Goal: Task Accomplishment & Management: Manage account settings

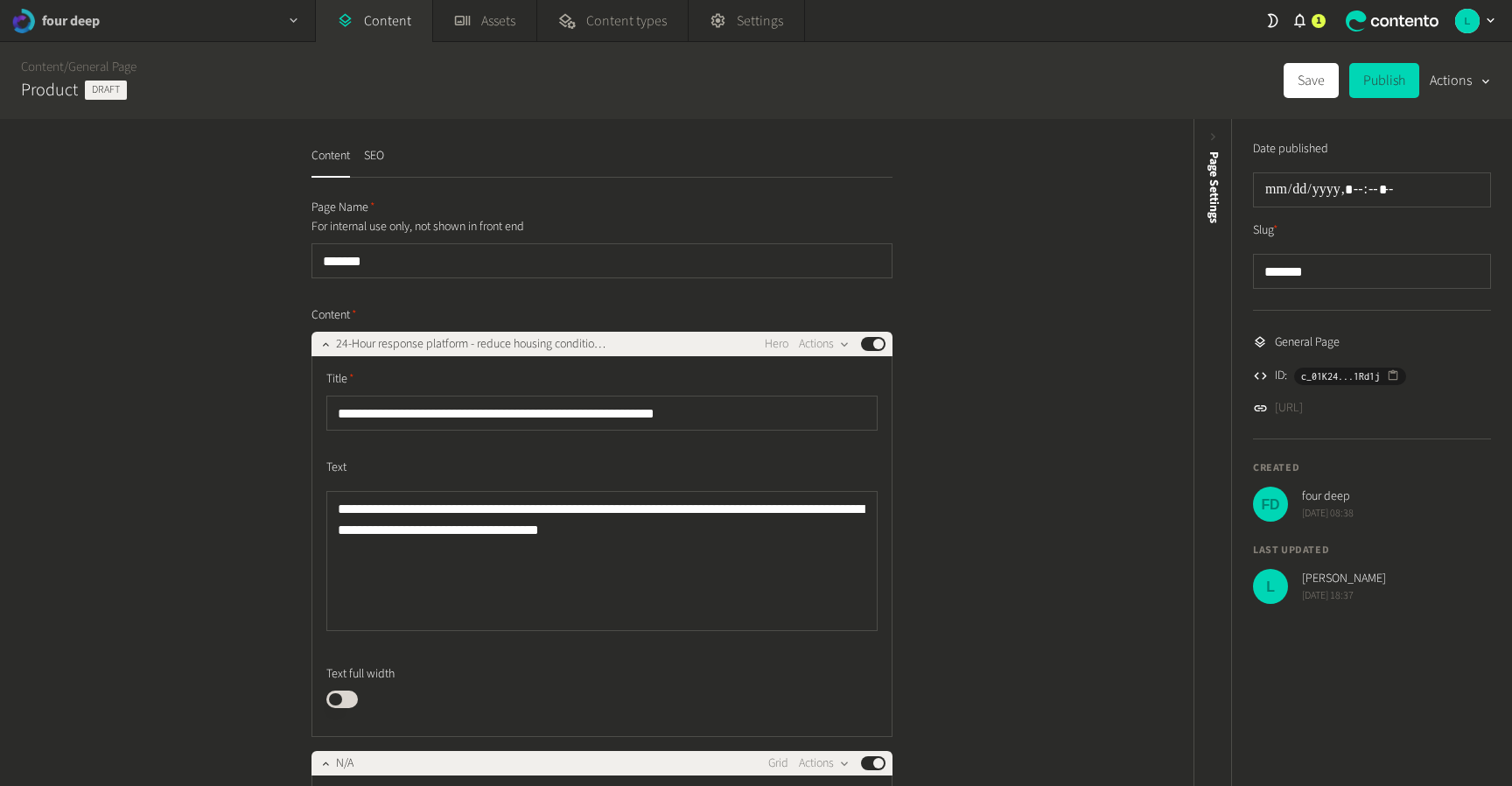
scroll to position [3207, 0]
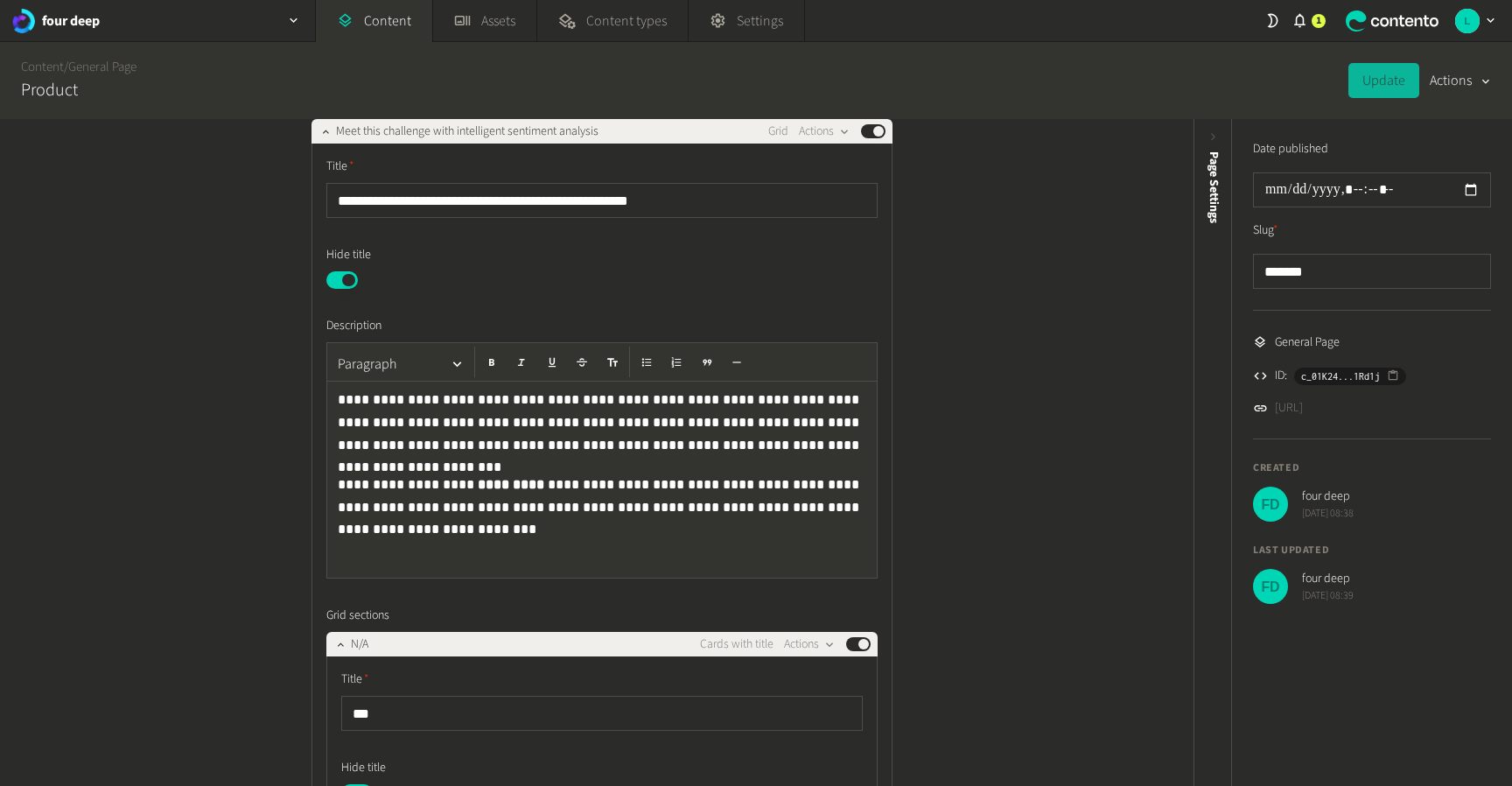
scroll to position [629, 0]
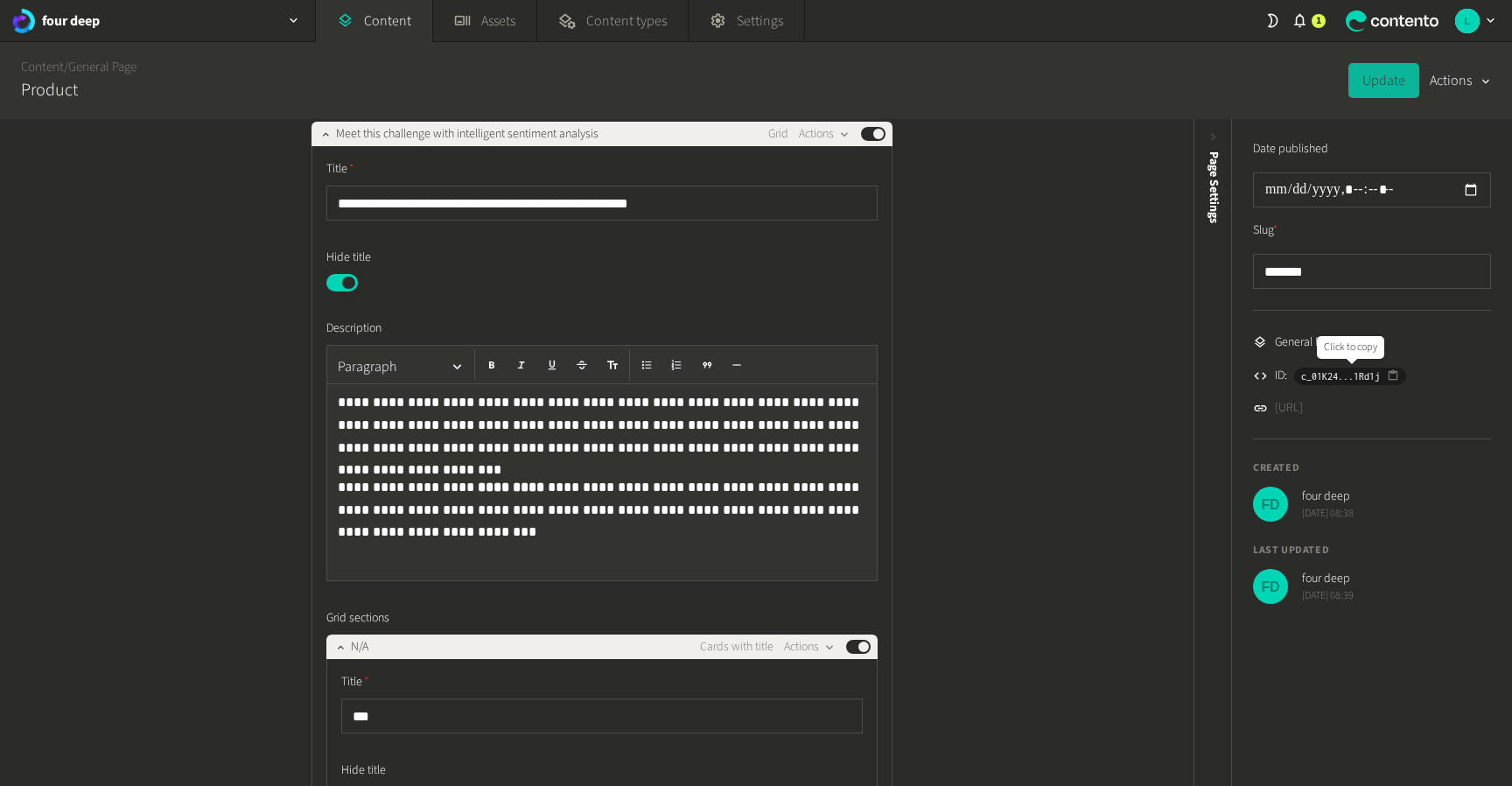
click at [1391, 372] on icon "button" at bounding box center [1392, 375] width 12 height 12
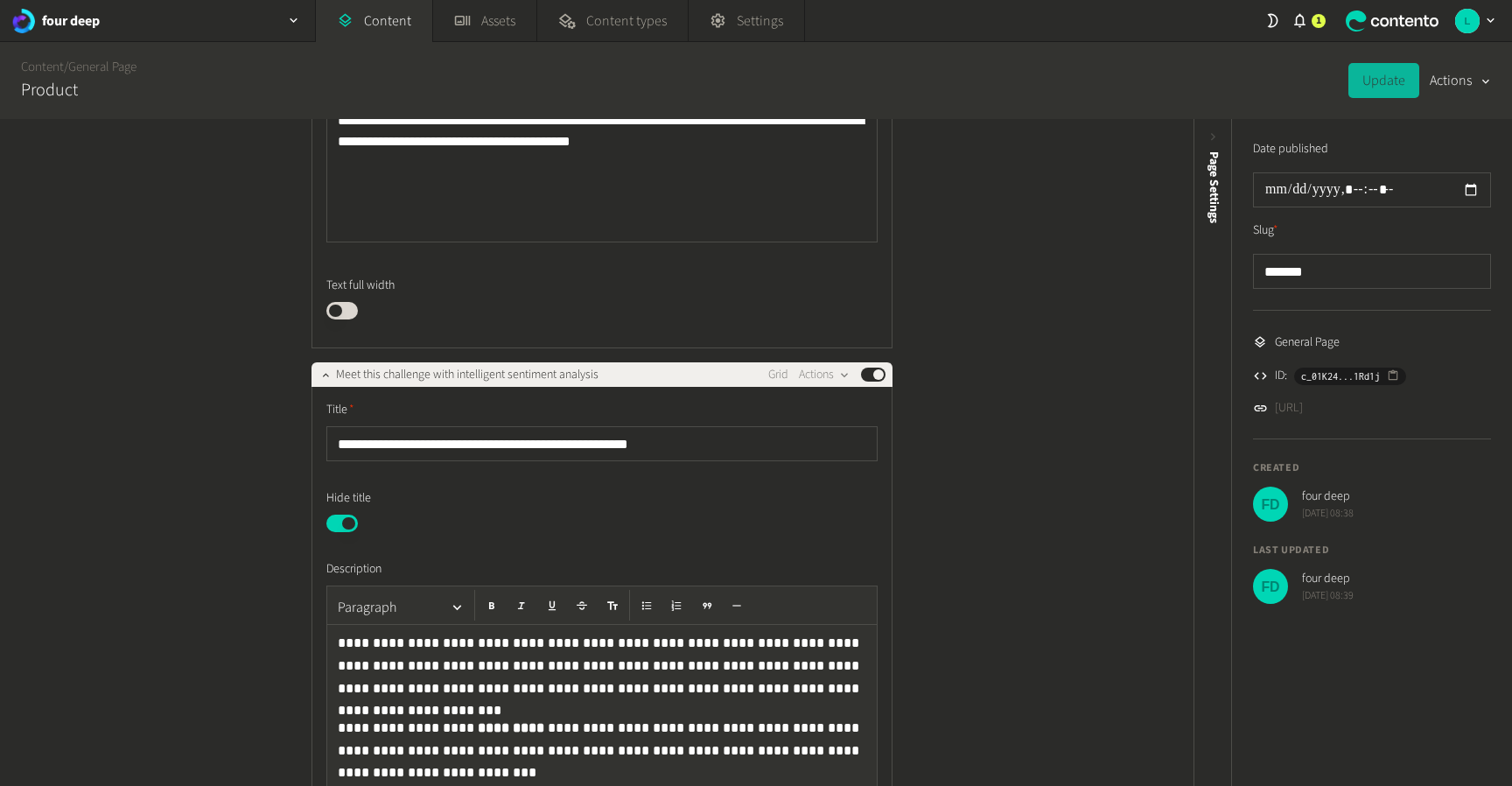
scroll to position [397, 0]
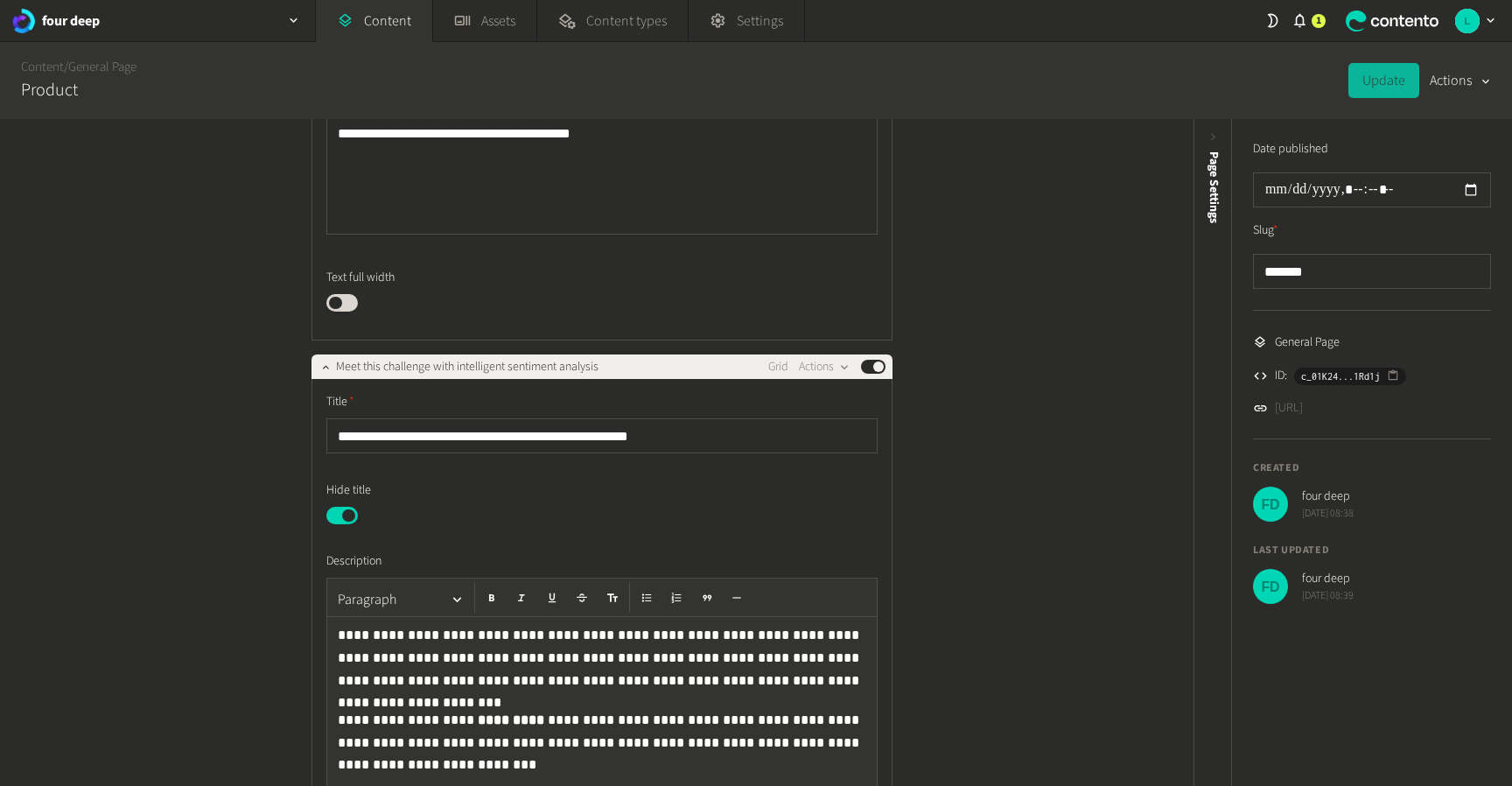
click at [344, 515] on button "Published" at bounding box center [342, 514] width 31 height 17
click at [1387, 82] on button "Update" at bounding box center [1383, 80] width 71 height 35
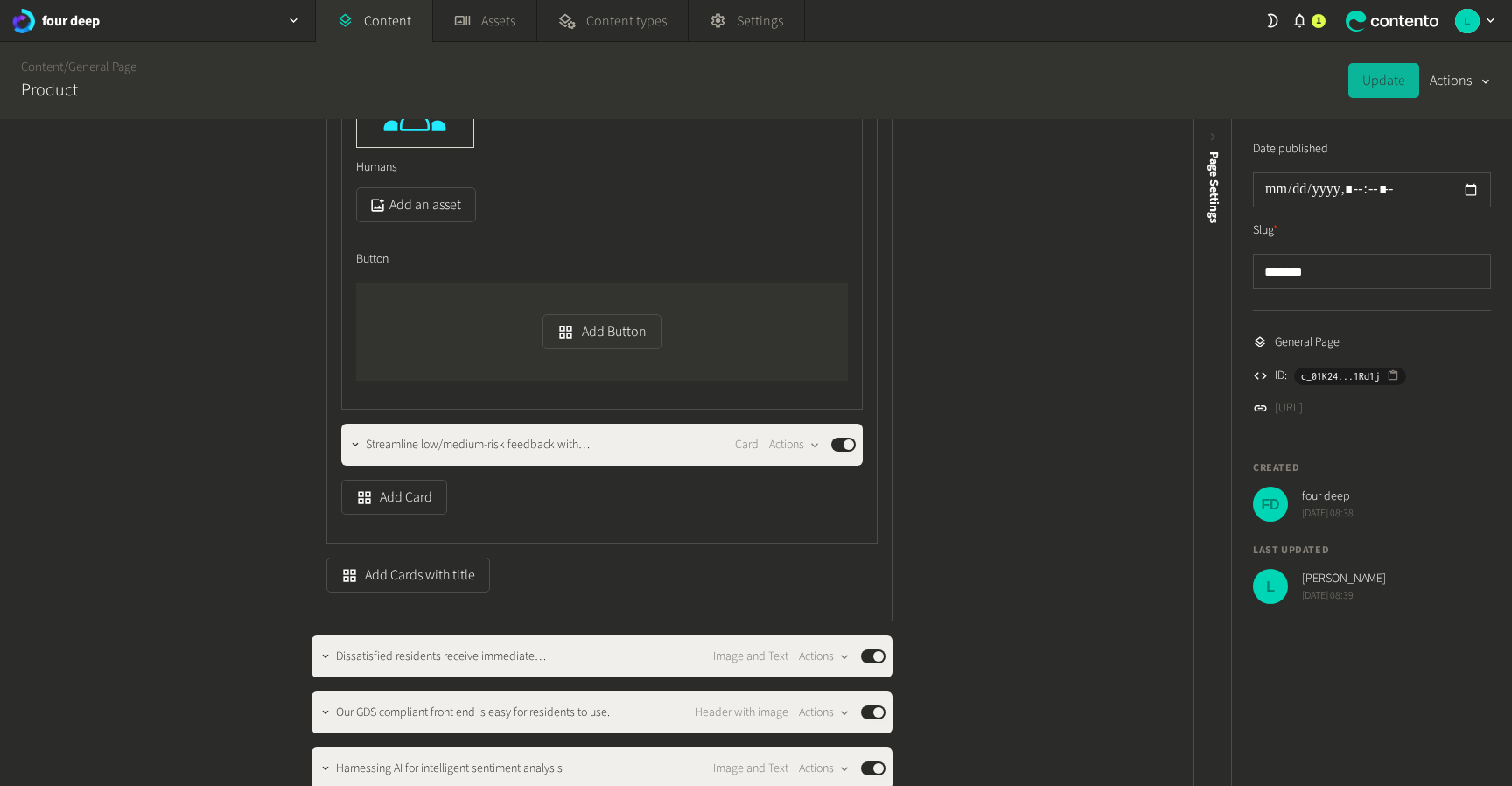
scroll to position [1897, 0]
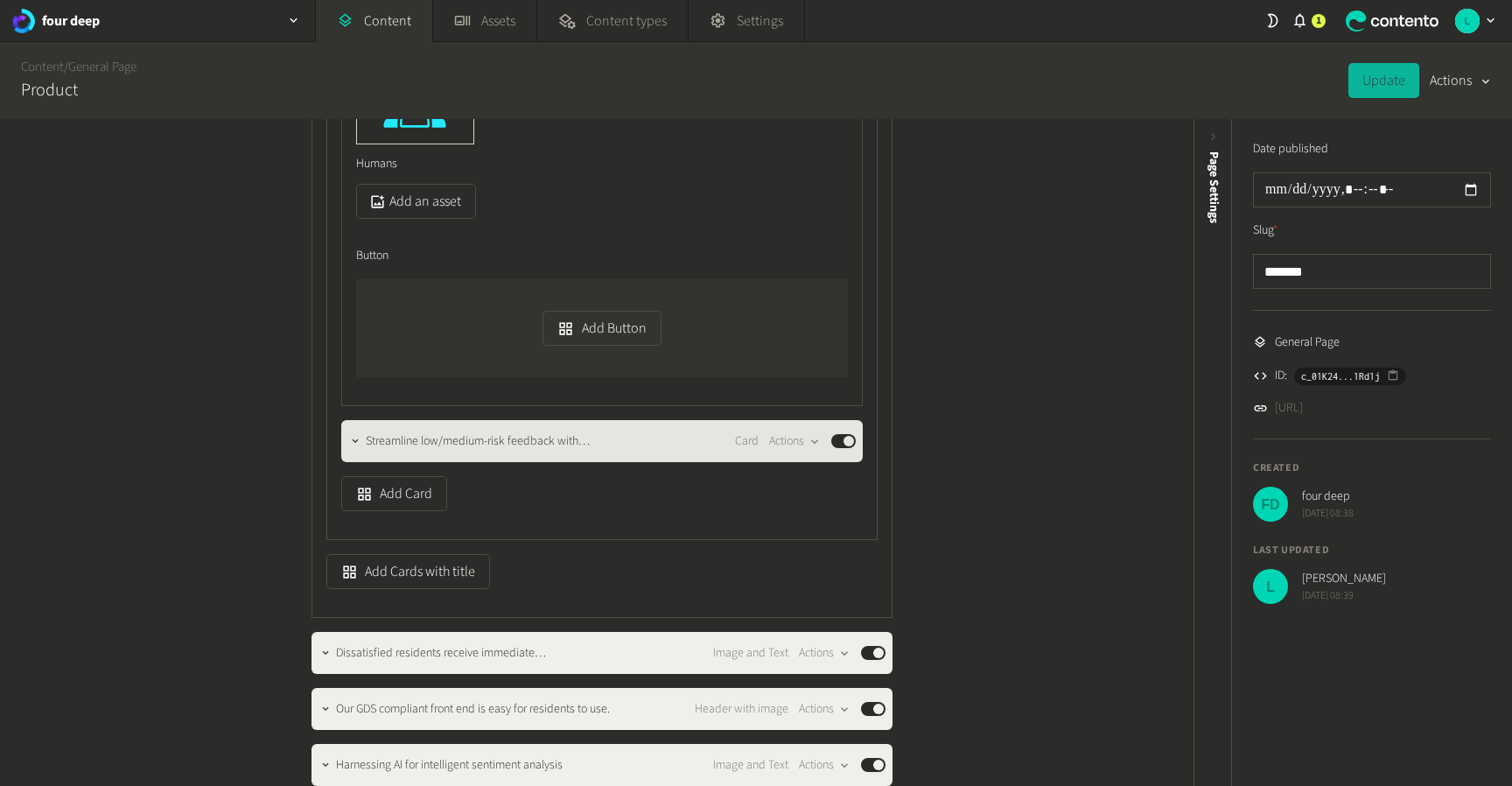
click at [521, 441] on span "Streamline low/medium-risk feedback with automated job [PERSON_NAME]…" at bounding box center [488, 442] width 245 height 18
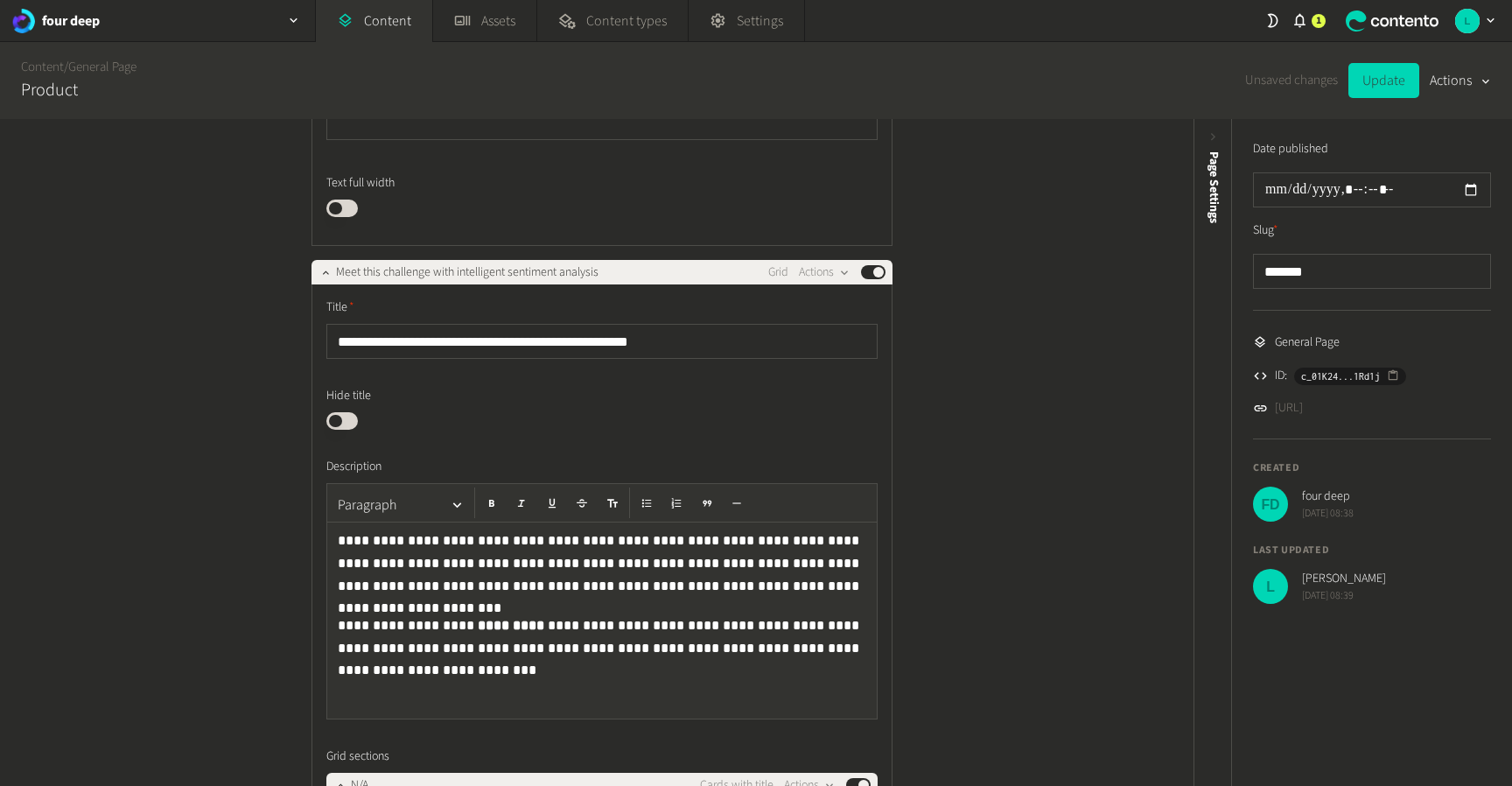
scroll to position [488, 0]
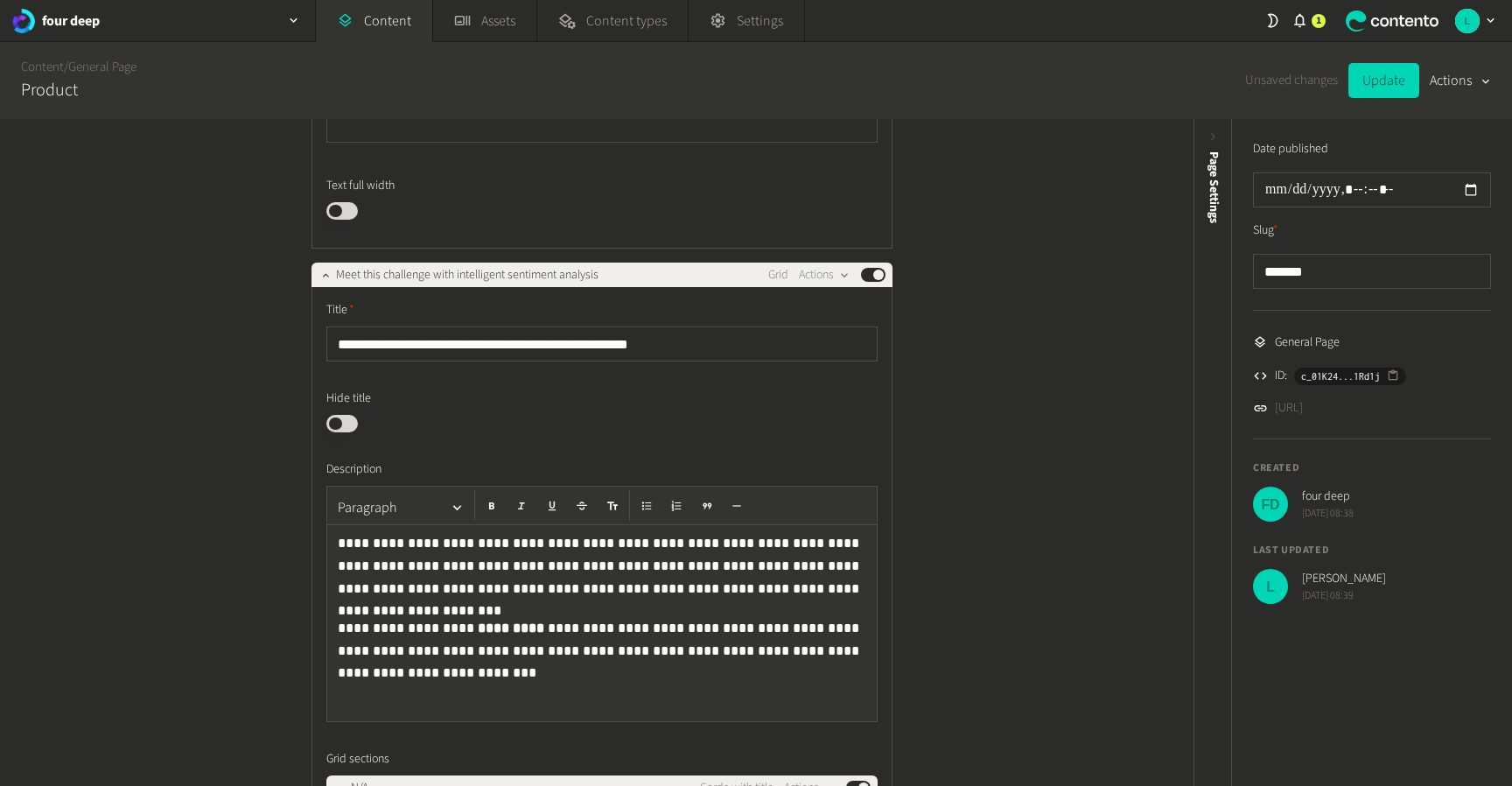
click at [345, 422] on button "Published" at bounding box center [342, 423] width 31 height 17
click at [1368, 87] on button "Update" at bounding box center [1383, 80] width 71 height 35
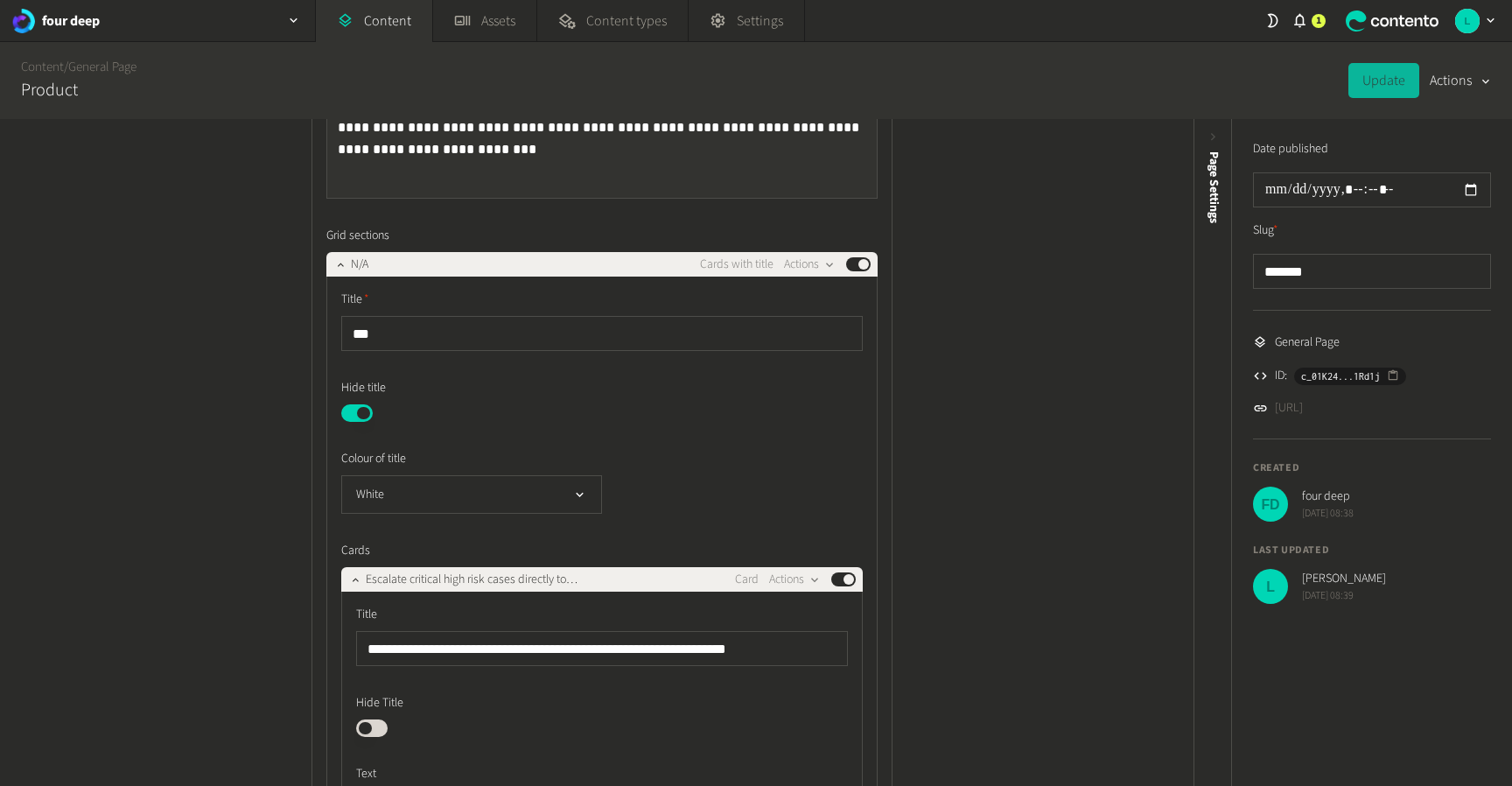
scroll to position [1041, 0]
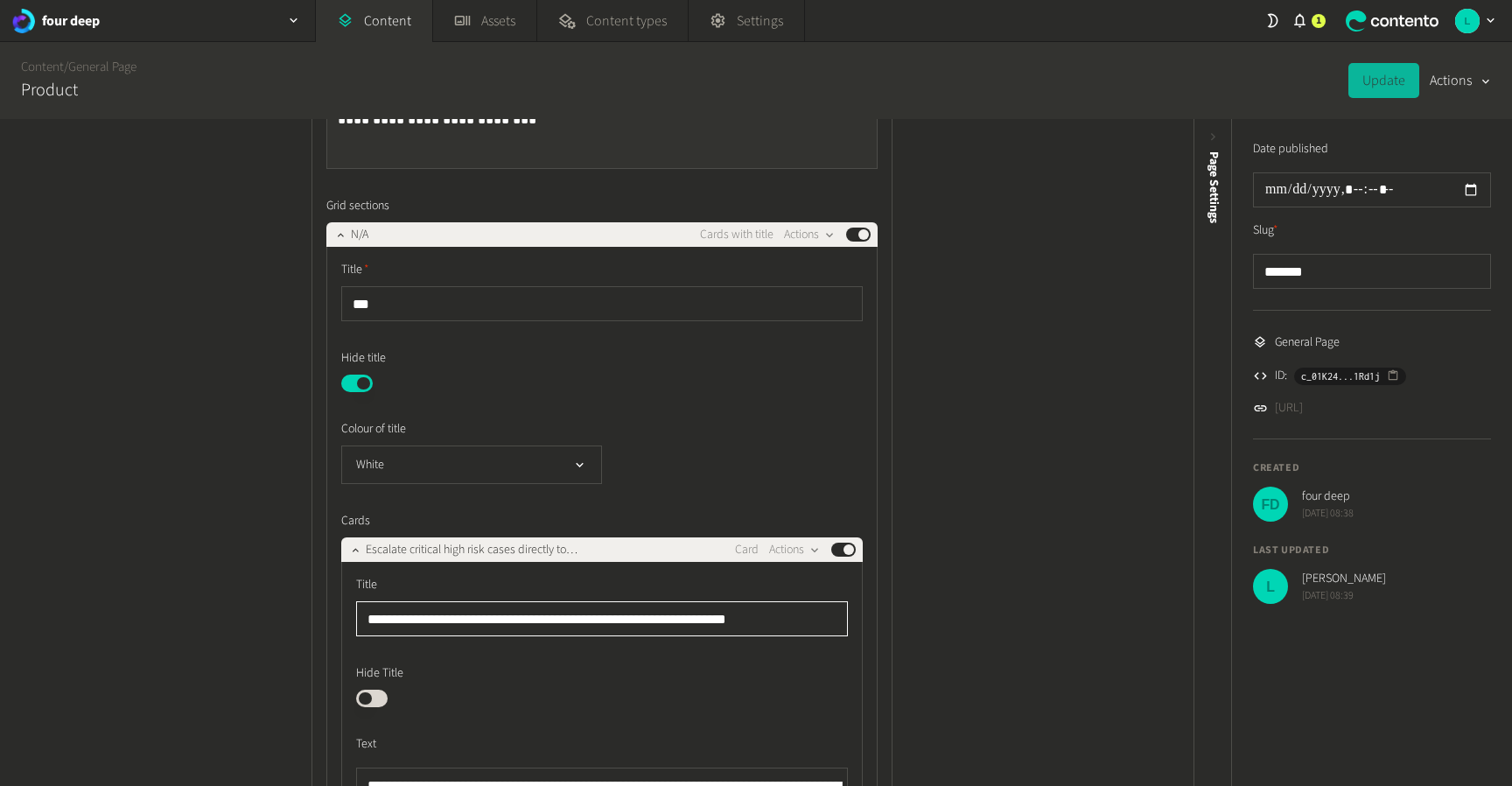
drag, startPoint x: 753, startPoint y: 618, endPoint x: 327, endPoint y: 588, distance: 427.1
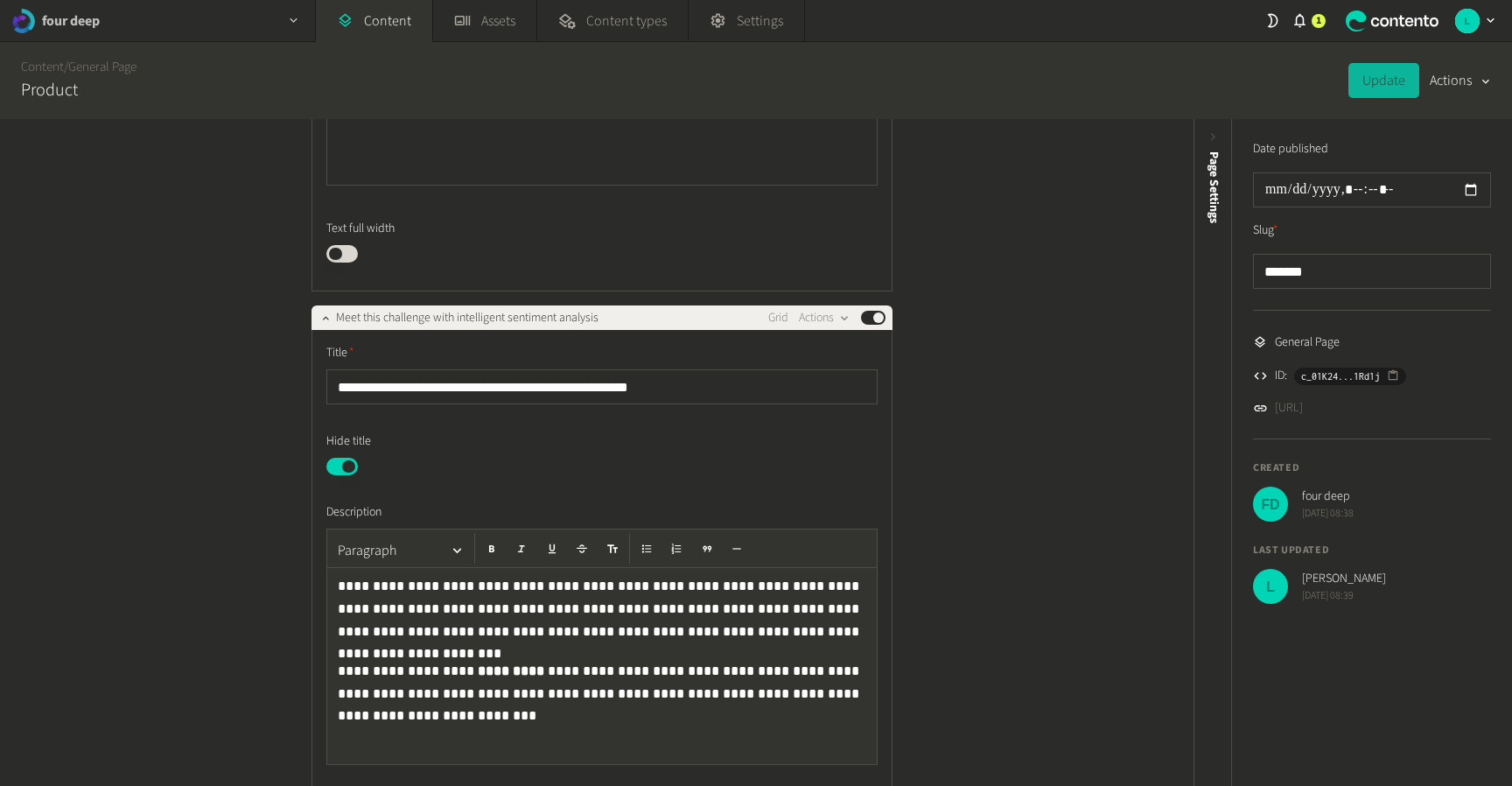
scroll to position [463, 0]
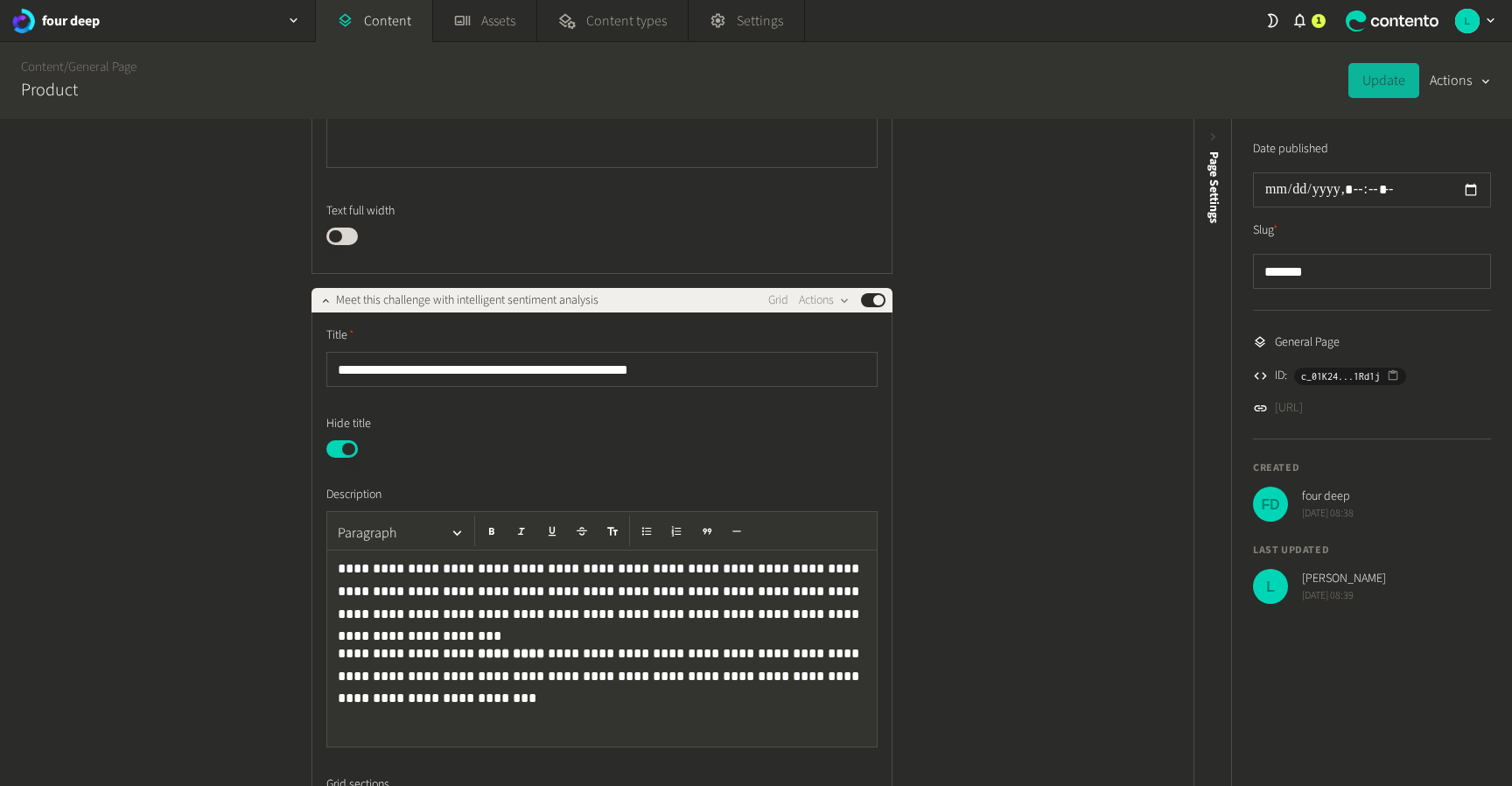
click at [334, 452] on button "Published" at bounding box center [342, 448] width 31 height 17
click at [341, 448] on button "Published" at bounding box center [342, 448] width 31 height 17
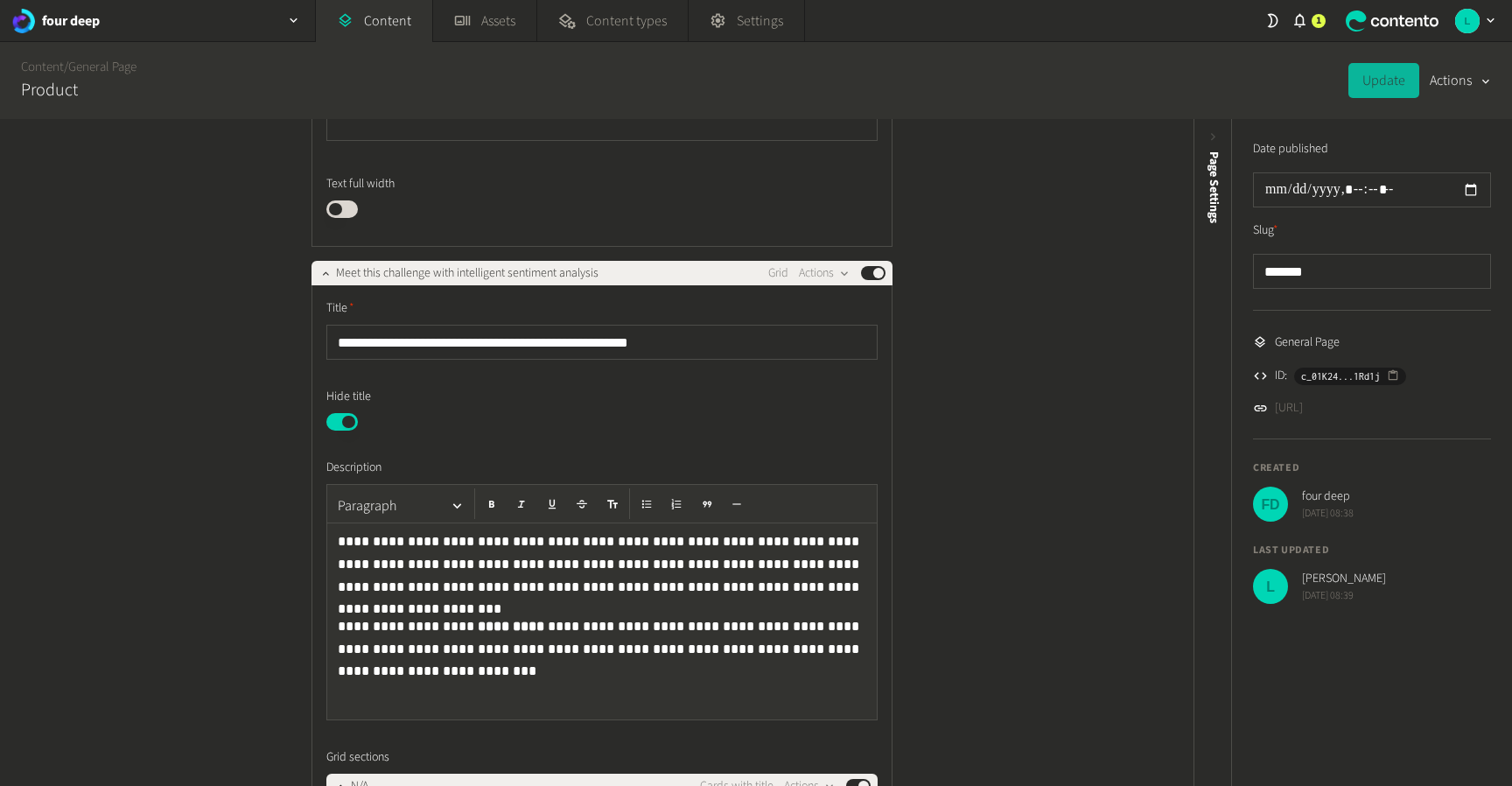
scroll to position [594, 0]
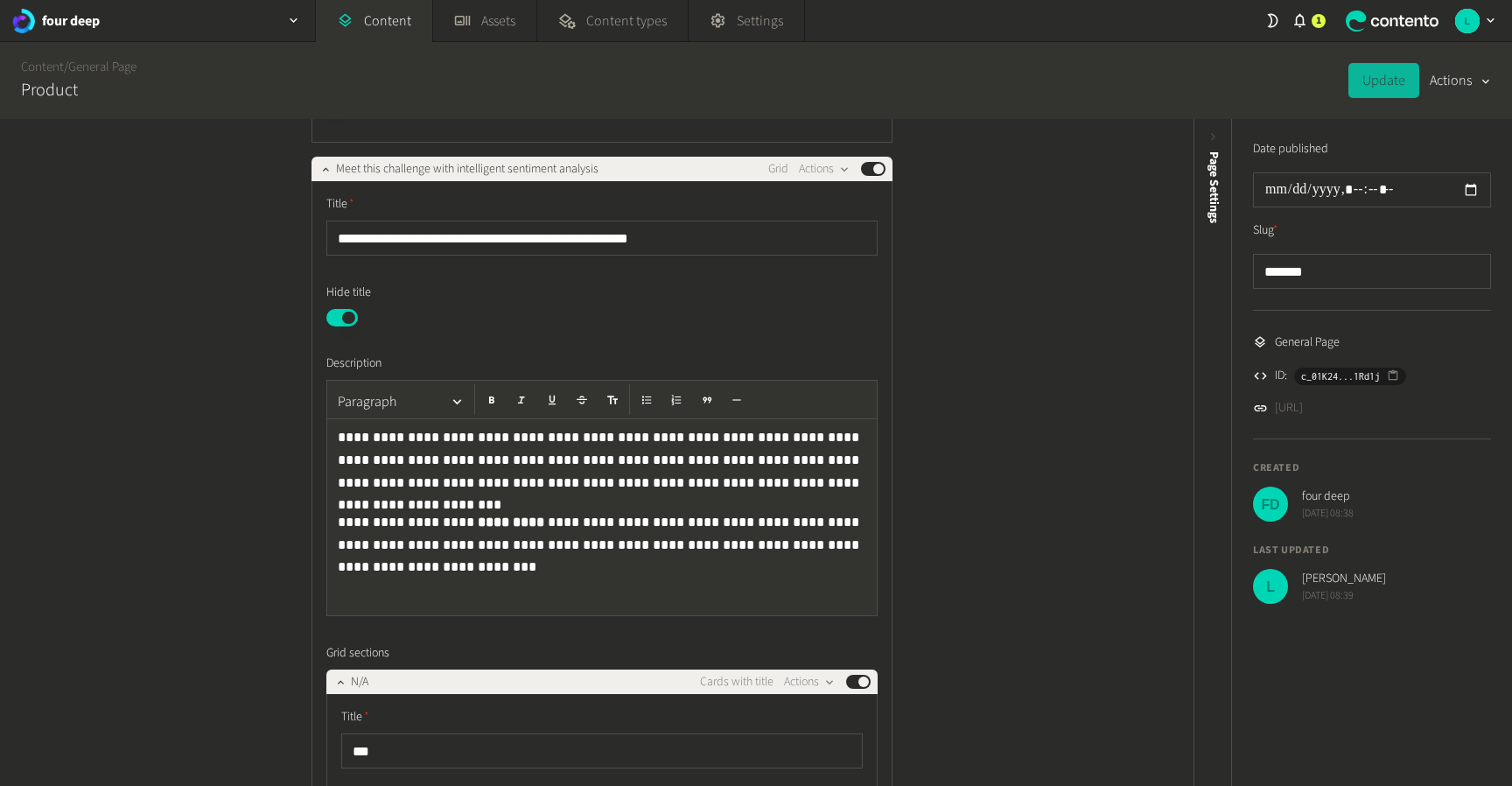
click at [343, 316] on button "Published" at bounding box center [342, 318] width 31 height 17
click at [1380, 87] on button "Update" at bounding box center [1383, 80] width 71 height 35
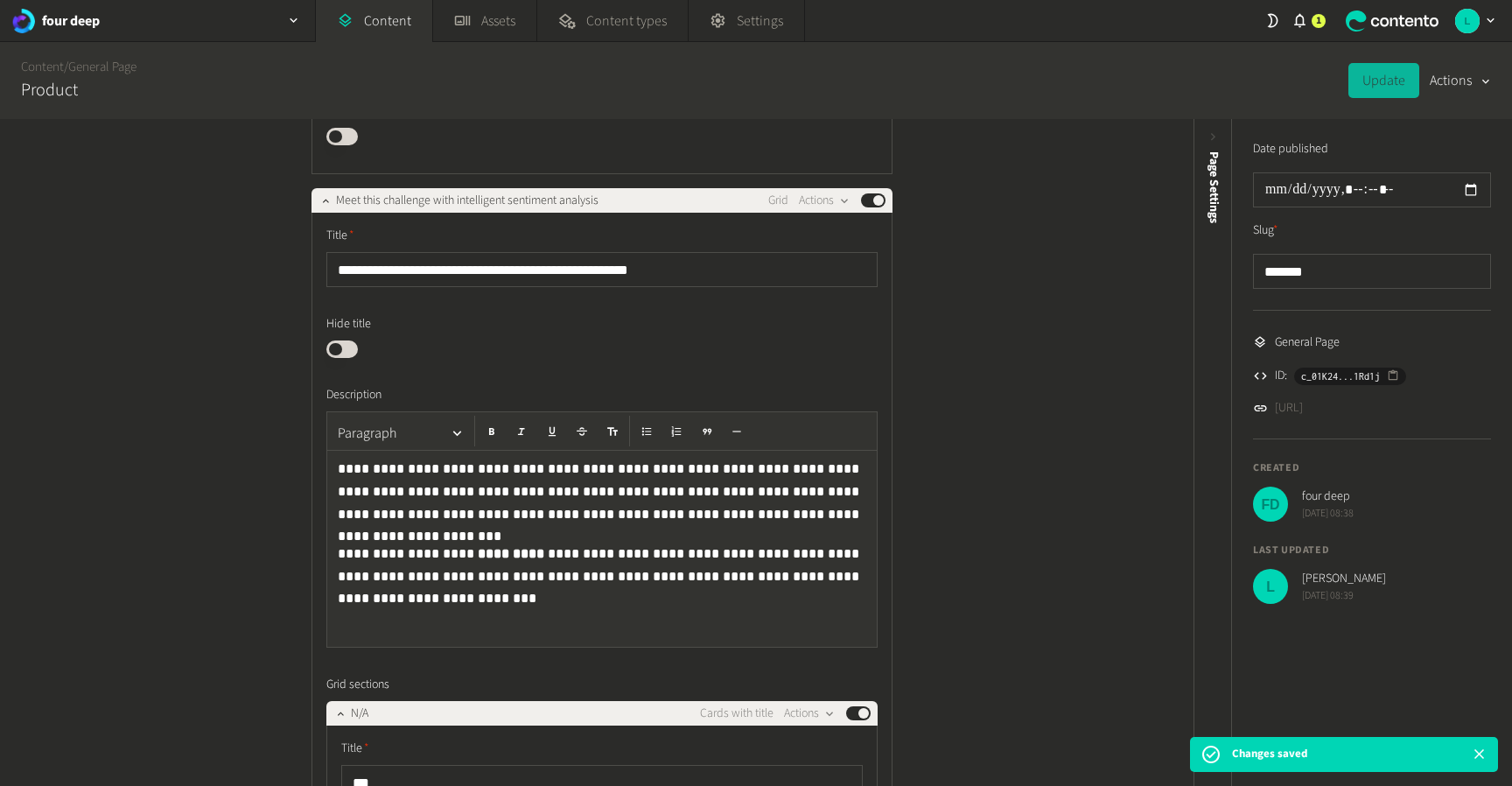
scroll to position [554, 0]
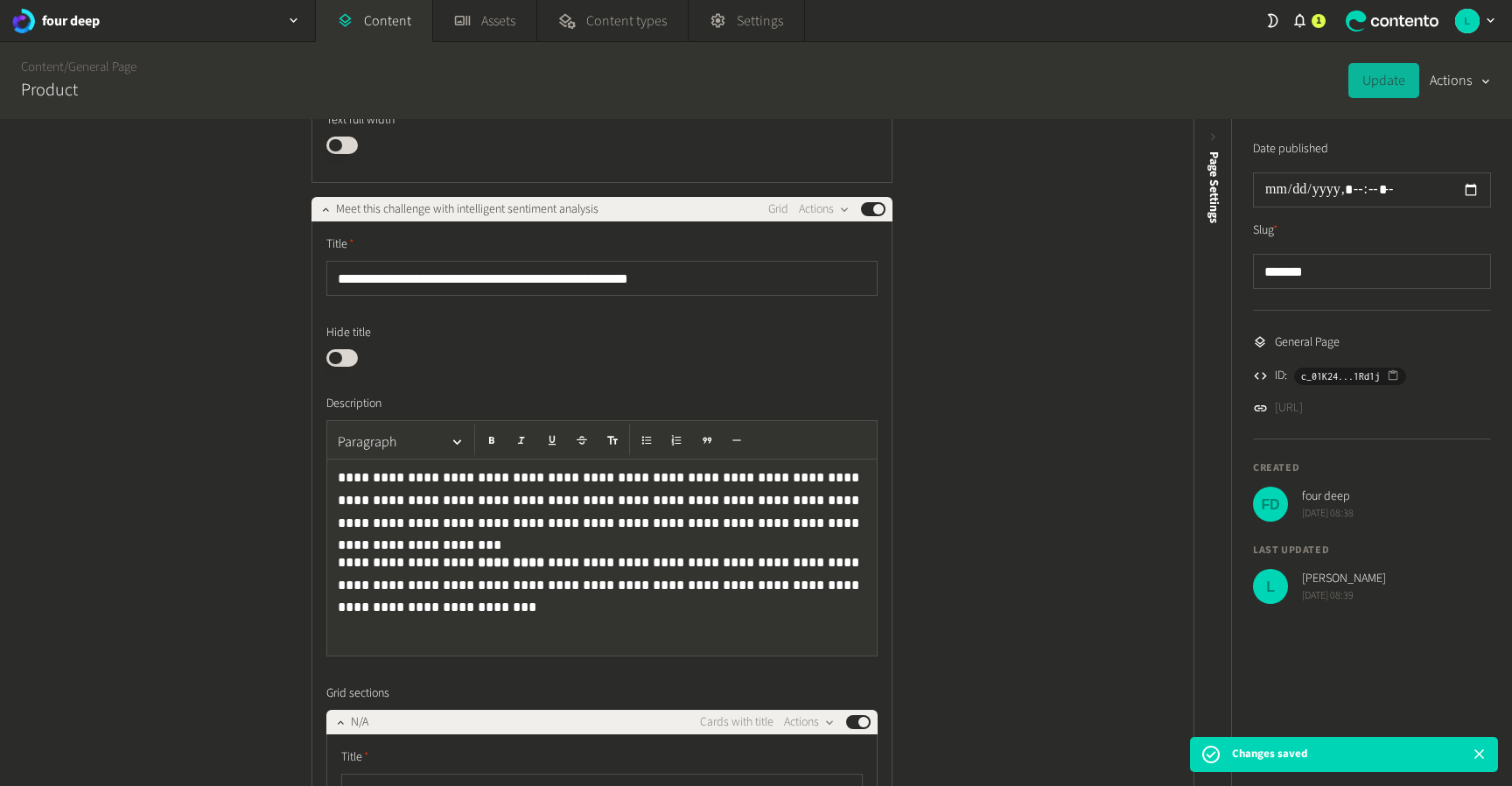
click at [338, 356] on button "Published" at bounding box center [342, 357] width 31 height 17
click at [1377, 85] on button "Update" at bounding box center [1383, 80] width 71 height 35
